Goal: Task Accomplishment & Management: Use online tool/utility

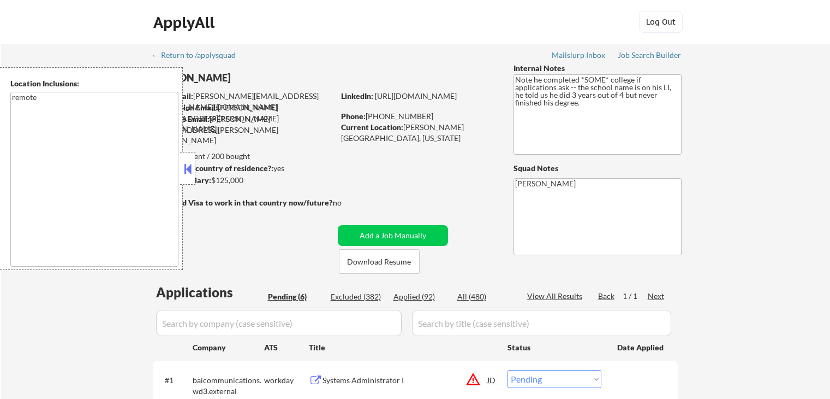
select select ""pending""
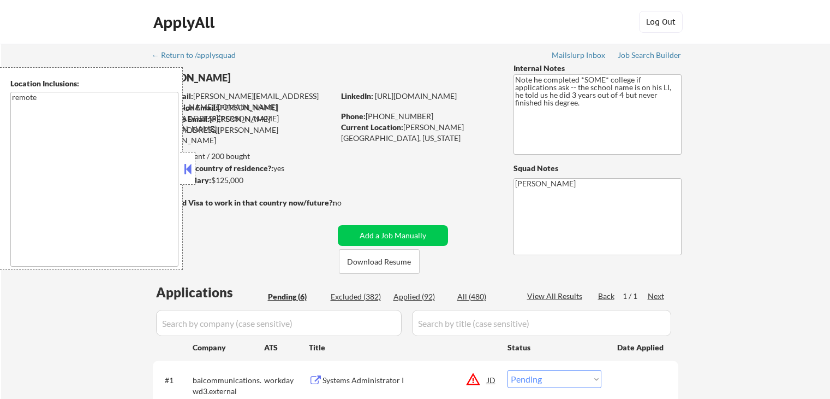
select select ""pending""
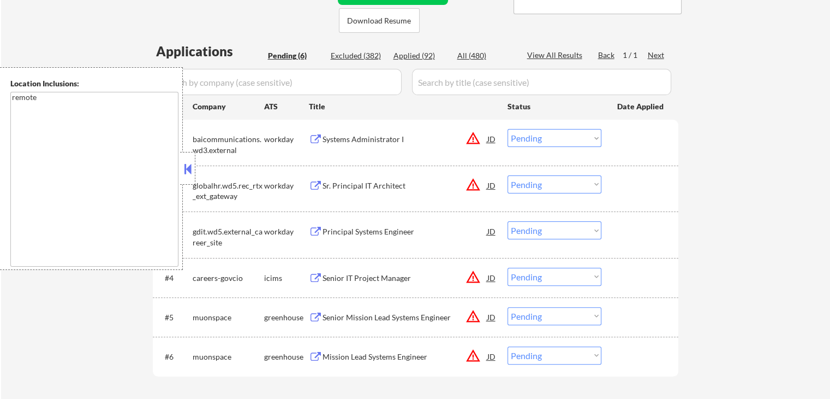
scroll to position [273, 0]
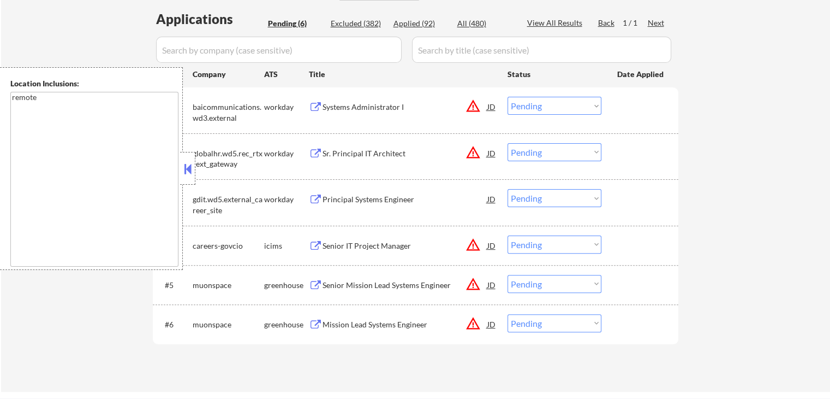
drag, startPoint x: 191, startPoint y: 170, endPoint x: 196, endPoint y: 170, distance: 5.5
click at [192, 170] on button at bounding box center [188, 168] width 12 height 16
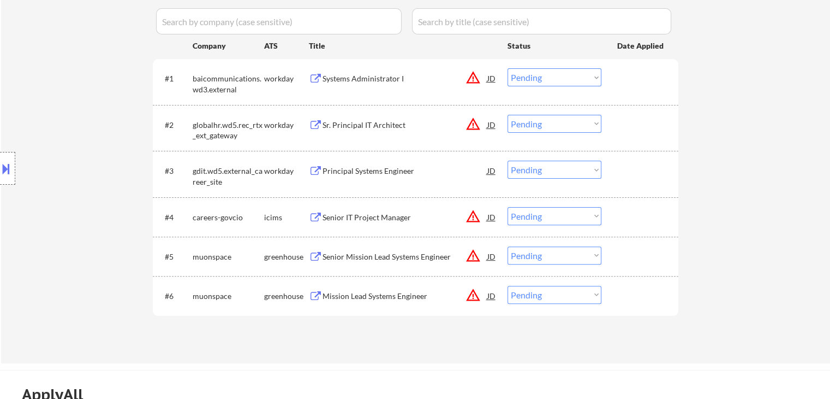
scroll to position [328, 0]
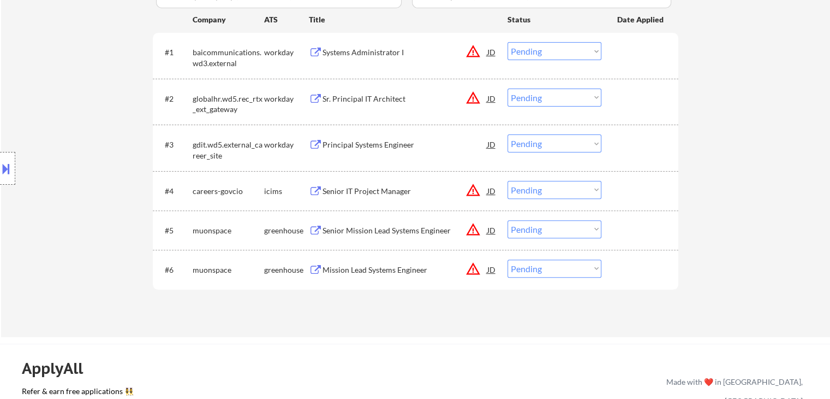
drag, startPoint x: 476, startPoint y: 189, endPoint x: 463, endPoint y: 177, distance: 18.1
click at [474, 189] on button "warning_amber" at bounding box center [473, 189] width 15 height 15
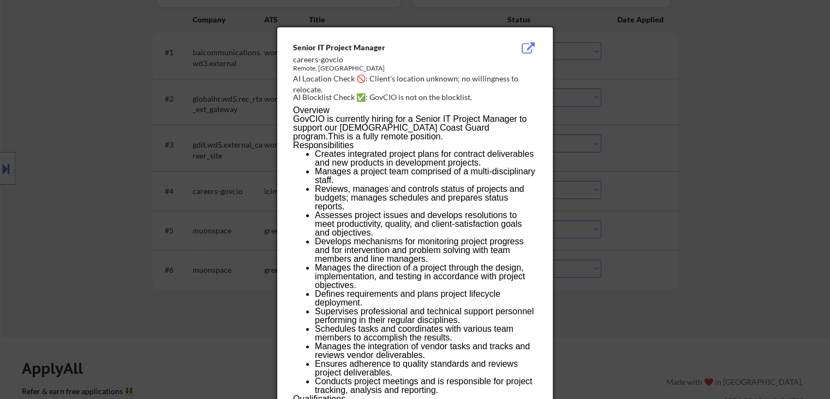
click at [20, 149] on div at bounding box center [415, 199] width 830 height 399
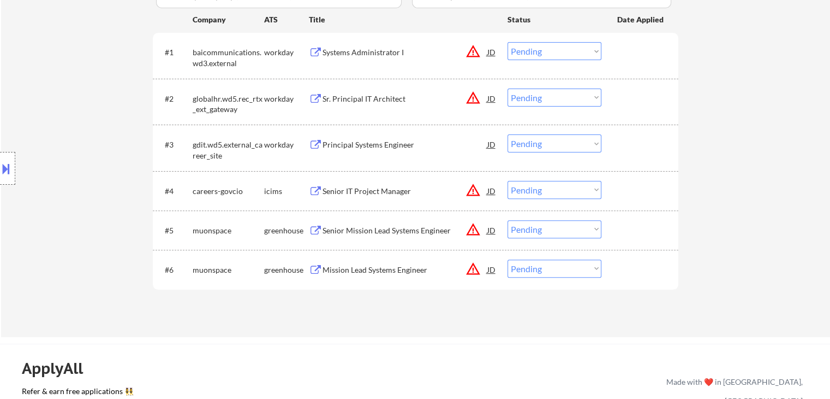
click at [0, 162] on button at bounding box center [6, 168] width 12 height 18
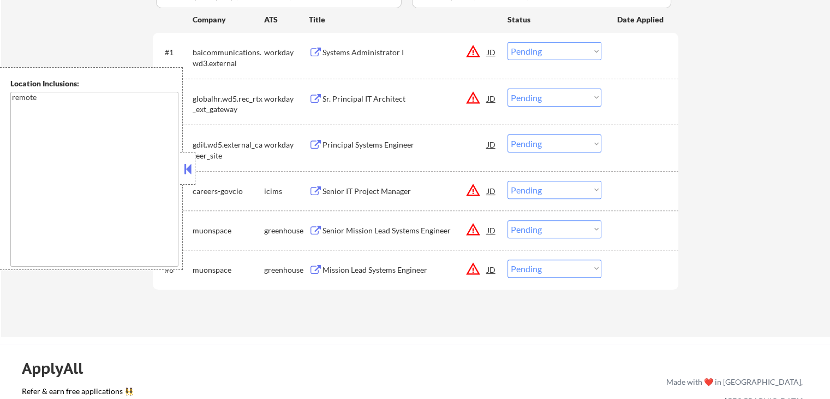
click at [476, 49] on button "warning_amber" at bounding box center [473, 51] width 15 height 15
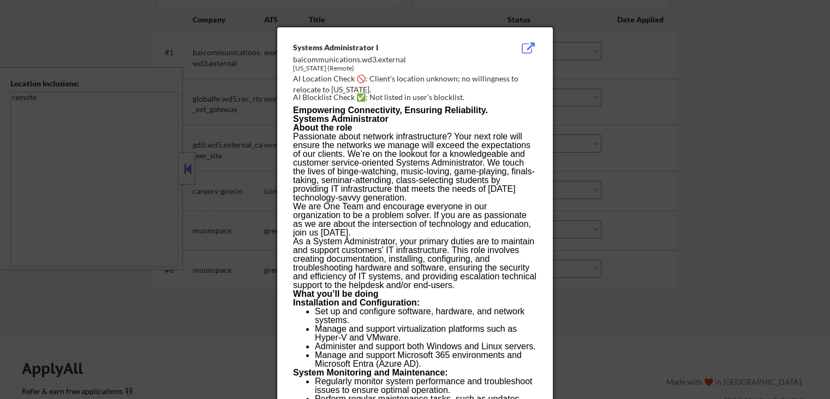
click at [775, 133] on div at bounding box center [415, 199] width 830 height 399
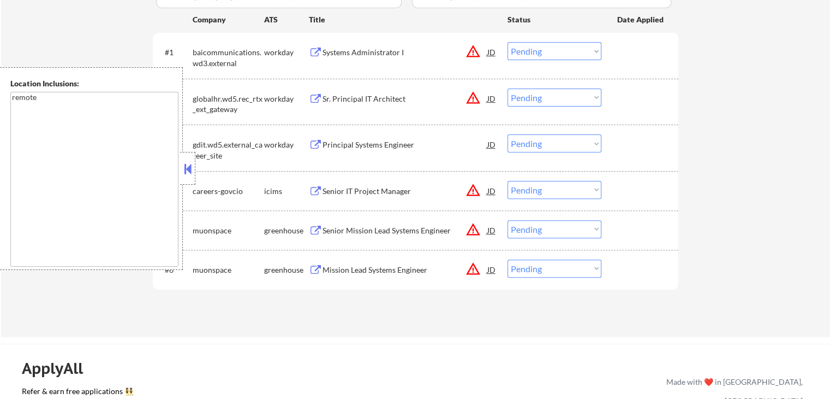
click at [354, 51] on div "Systems Administrator I" at bounding box center [405, 52] width 165 height 11
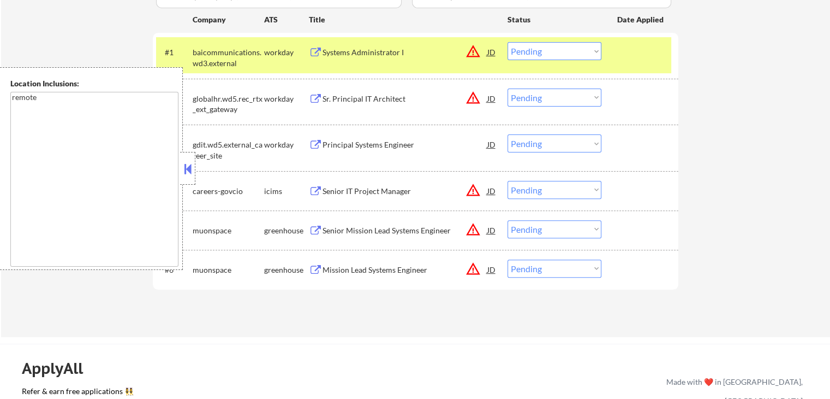
click at [357, 99] on div "Sr. Principal IT Architect" at bounding box center [405, 98] width 165 height 11
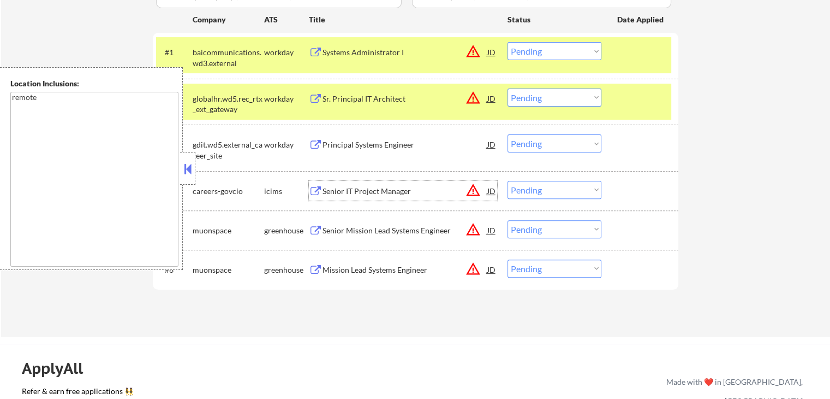
click at [356, 193] on div "Senior IT Project Manager" at bounding box center [405, 191] width 165 height 11
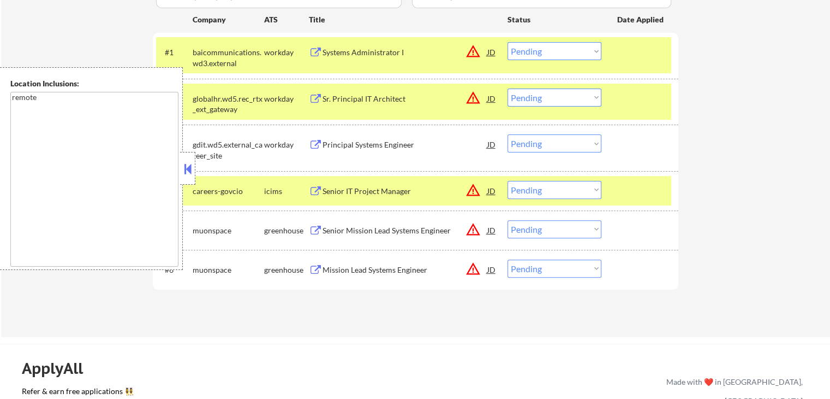
click at [353, 231] on div "Senior Mission Lead Systems Engineer" at bounding box center [405, 230] width 165 height 11
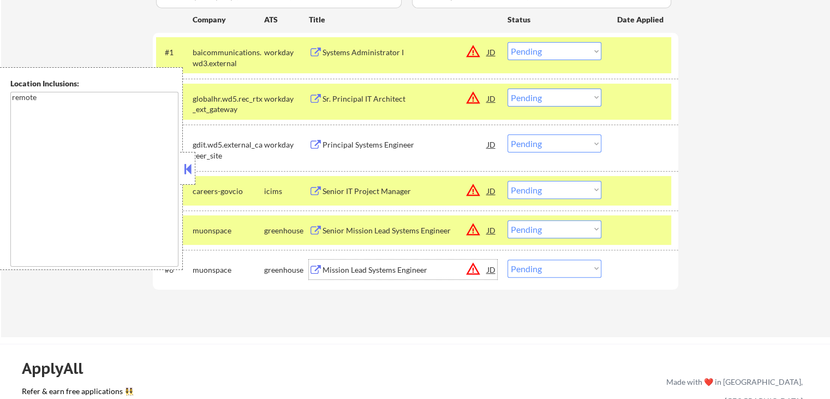
drag, startPoint x: 353, startPoint y: 259, endPoint x: 376, endPoint y: 211, distance: 53.2
click at [353, 259] on div "Mission Lead Systems Engineer" at bounding box center [405, 269] width 165 height 20
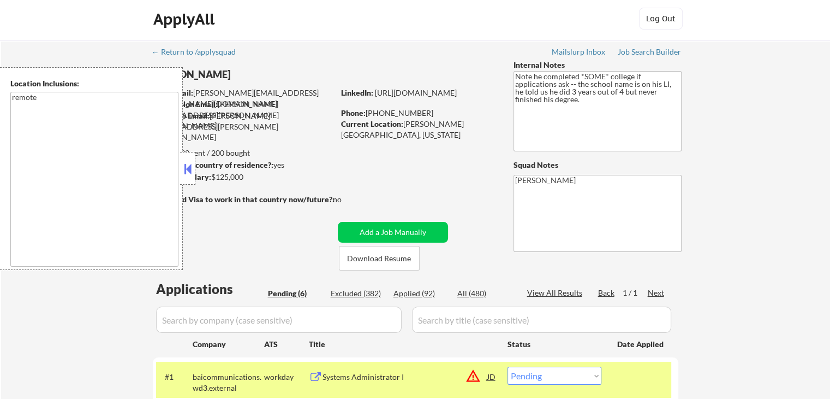
scroll to position [0, 0]
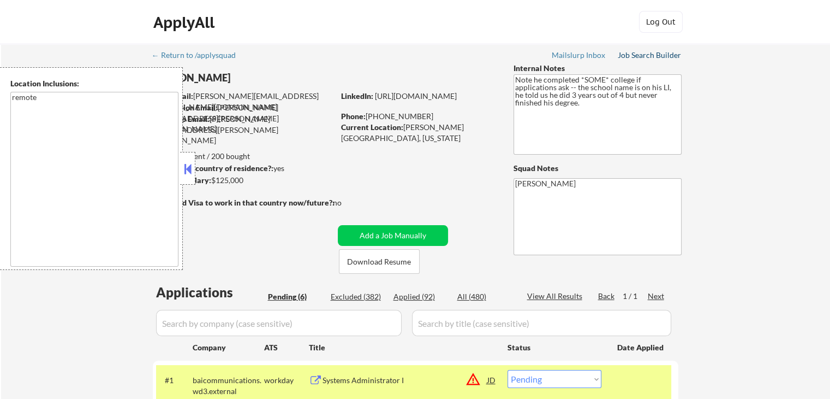
click at [648, 51] on div "Job Search Builder" at bounding box center [650, 55] width 64 height 8
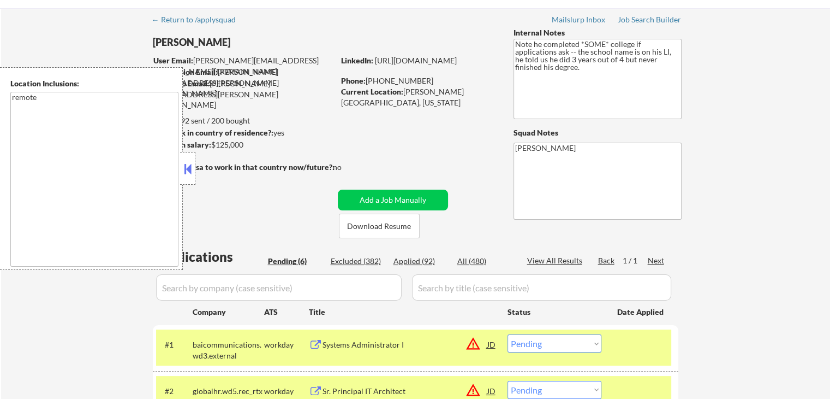
scroll to position [55, 0]
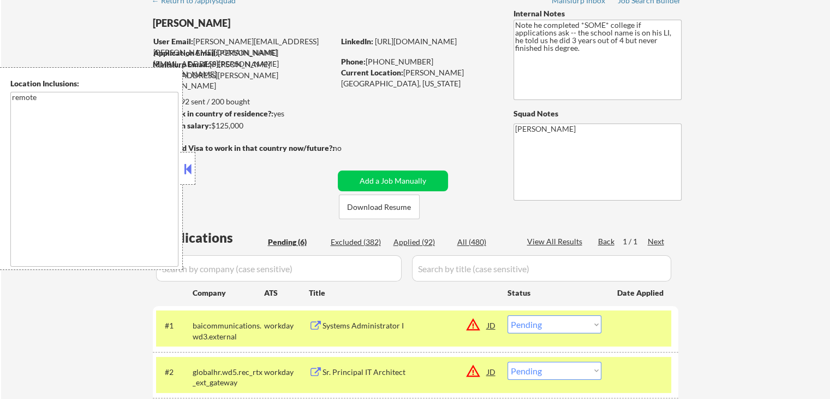
click at [563, 328] on select "Choose an option... Pending Applied Excluded (Questions) Excluded (Expired) Exc…" at bounding box center [555, 324] width 94 height 18
click at [508, 315] on select "Choose an option... Pending Applied Excluded (Questions) Excluded (Expired) Exc…" at bounding box center [555, 324] width 94 height 18
select select ""pending""
drag, startPoint x: 194, startPoint y: 170, endPoint x: 247, endPoint y: 195, distance: 58.9
click at [194, 170] on div at bounding box center [187, 168] width 15 height 33
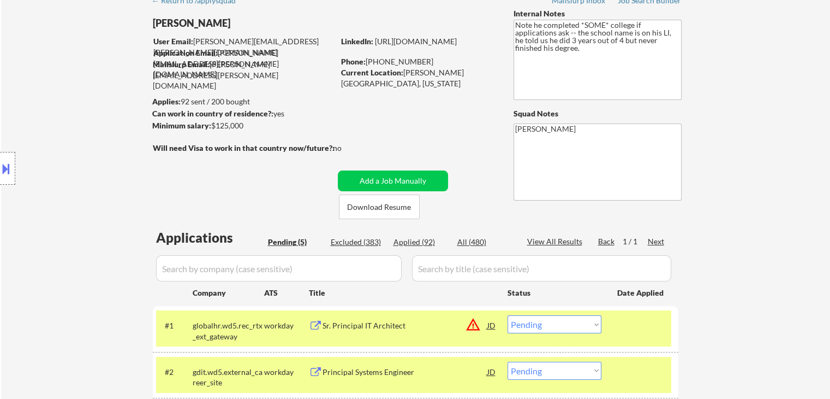
click at [255, 197] on div "← Return to /applysquad Mailslurp Inbox Job Search Builder [PERSON_NAME] User E…" at bounding box center [416, 272] width 545 height 566
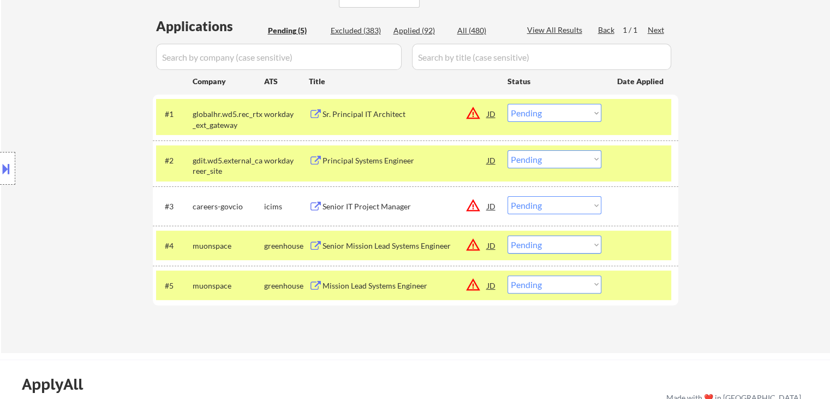
scroll to position [273, 0]
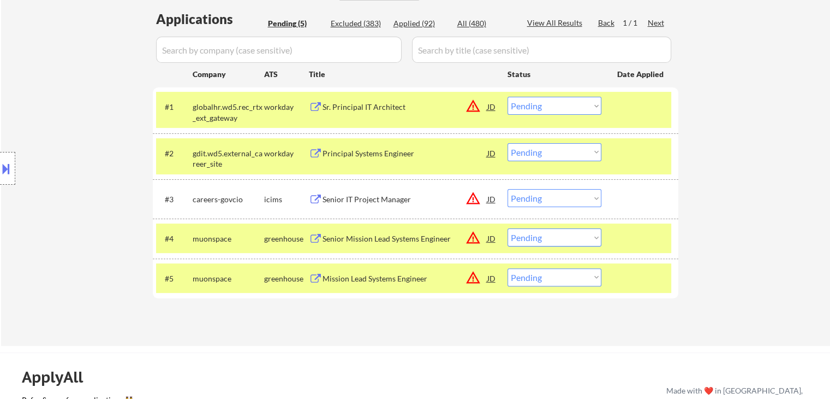
drag, startPoint x: 41, startPoint y: 87, endPoint x: 65, endPoint y: 99, distance: 26.9
click at [41, 87] on div "Location Inclusions: remote" at bounding box center [97, 168] width 195 height 203
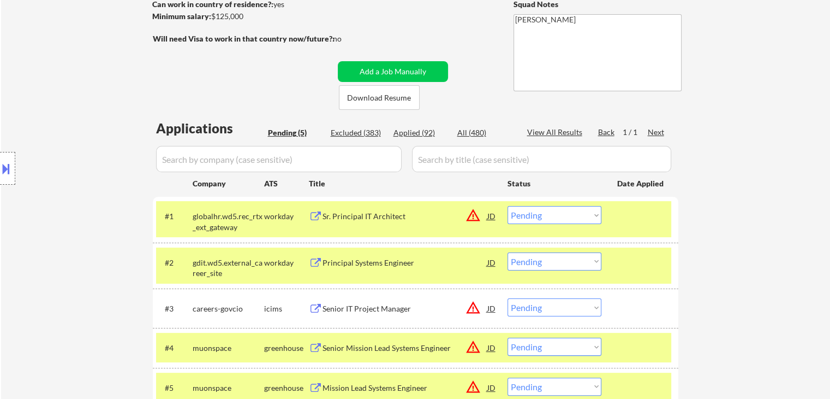
scroll to position [109, 0]
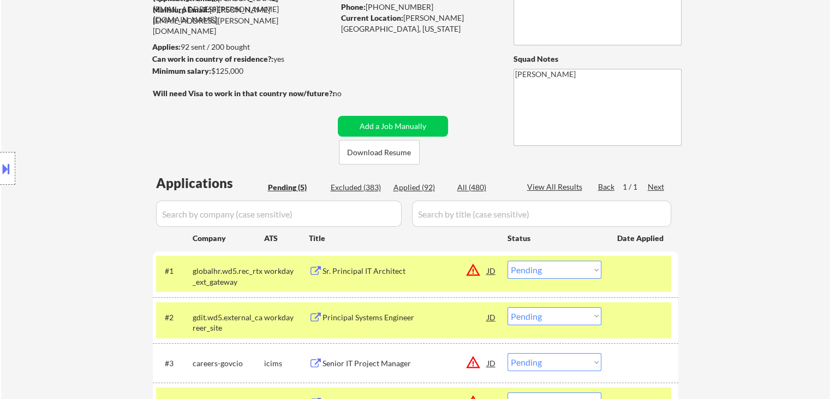
drag, startPoint x: 16, startPoint y: 107, endPoint x: 134, endPoint y: 94, distance: 118.6
click at [16, 107] on div "Location Inclusions: remote" at bounding box center [97, 168] width 195 height 203
click at [810, 290] on div "← Return to /applysquad Mailslurp Inbox Job Search Builder [PERSON_NAME] User E…" at bounding box center [415, 221] width 829 height 575
